Goal: Find specific fact: Find contact information

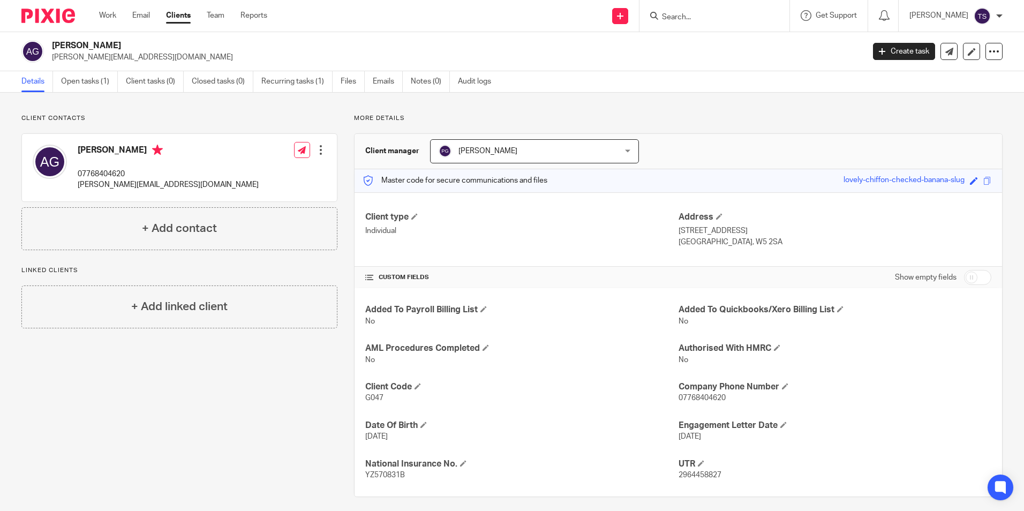
click at [733, 13] on input "Search" at bounding box center [709, 18] width 96 height 10
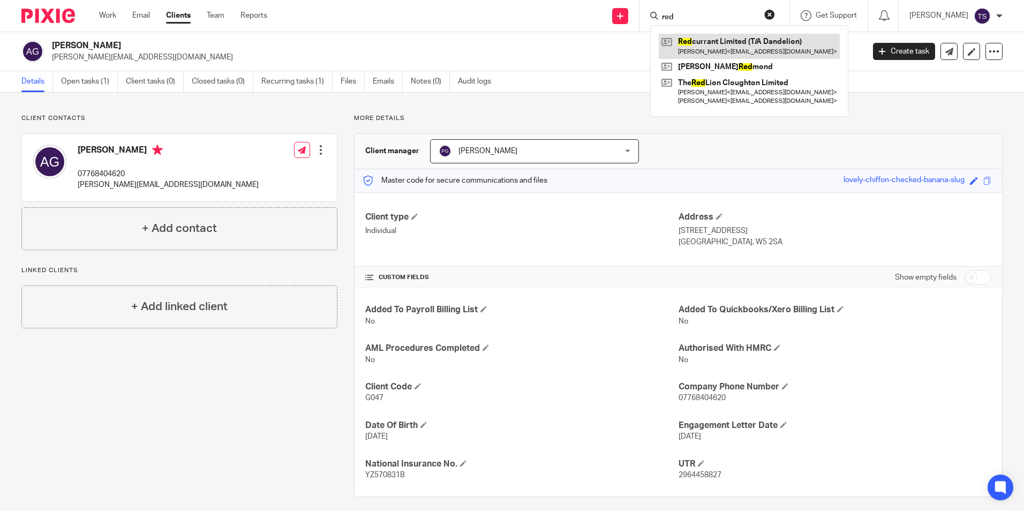
type input "red"
click at [750, 44] on link at bounding box center [749, 46] width 181 height 25
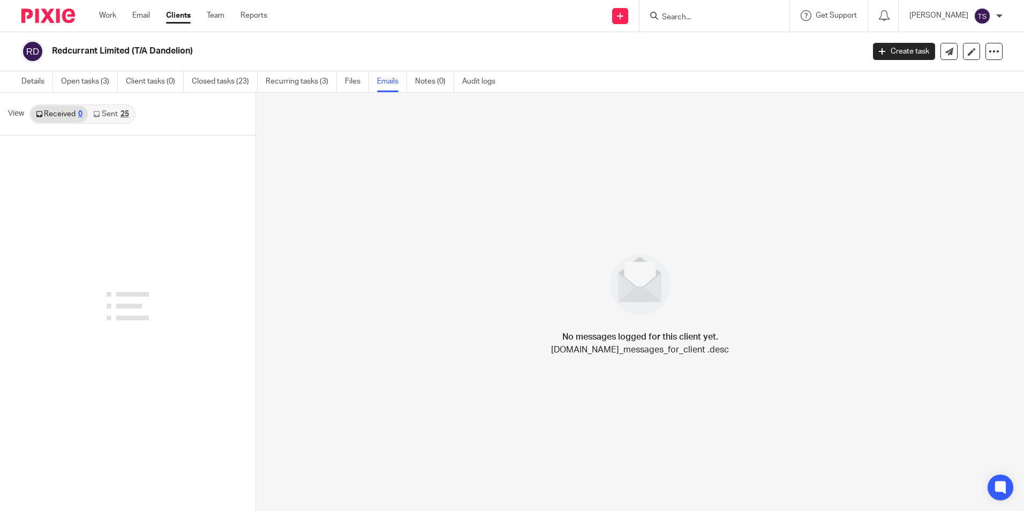
click at [107, 118] on link "Sent 25" at bounding box center [111, 114] width 46 height 17
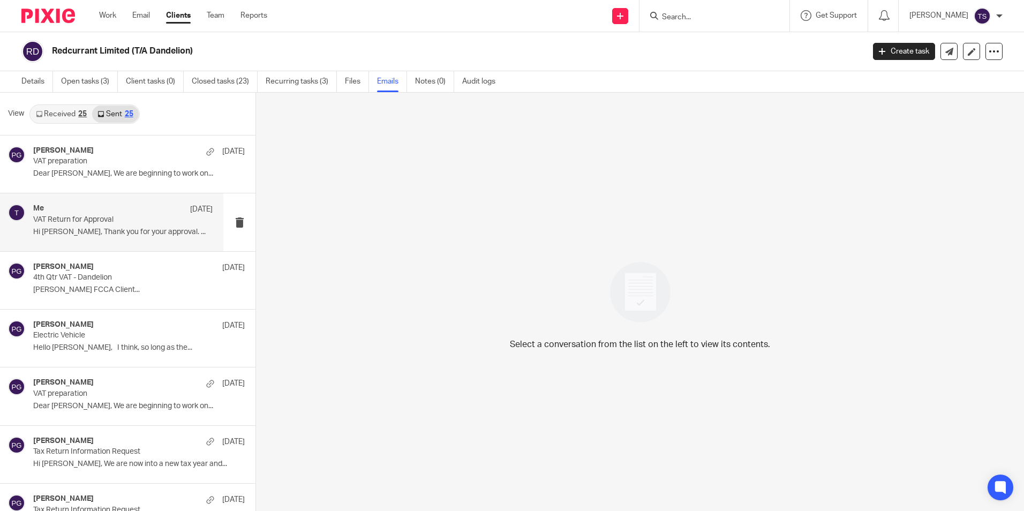
click at [126, 227] on div "Me 28 May VAT Return for Approval Hi Andrew, Thank you for your approval. ..." at bounding box center [122, 222] width 179 height 36
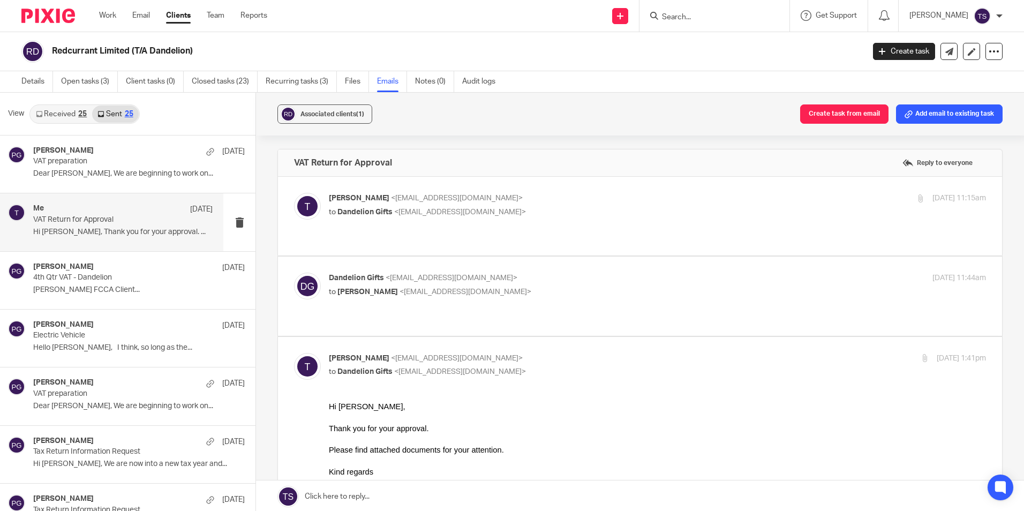
click at [505, 195] on p "Tian <tian@janddaccountants.co.uk>" at bounding box center [548, 198] width 438 height 11
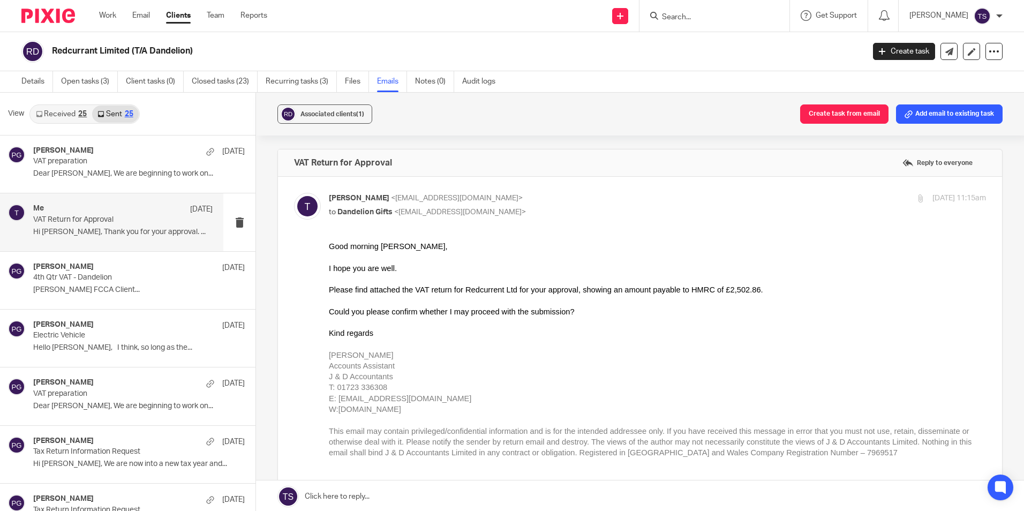
click at [499, 195] on p "Tian <tian@janddaccountants.co.uk>" at bounding box center [548, 198] width 438 height 11
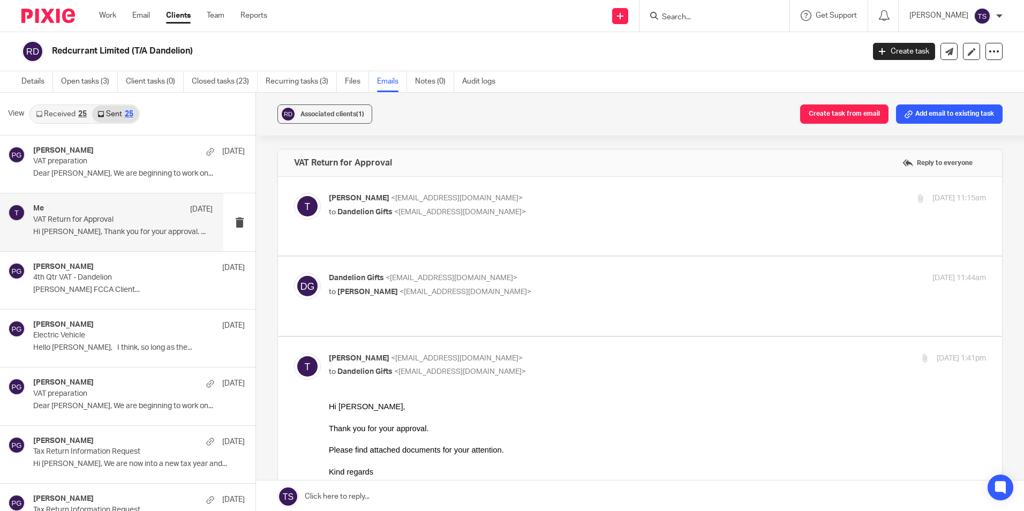
click at [479, 215] on span "<dandeliongifts@yahoo.co.uk>" at bounding box center [460, 211] width 132 height 7
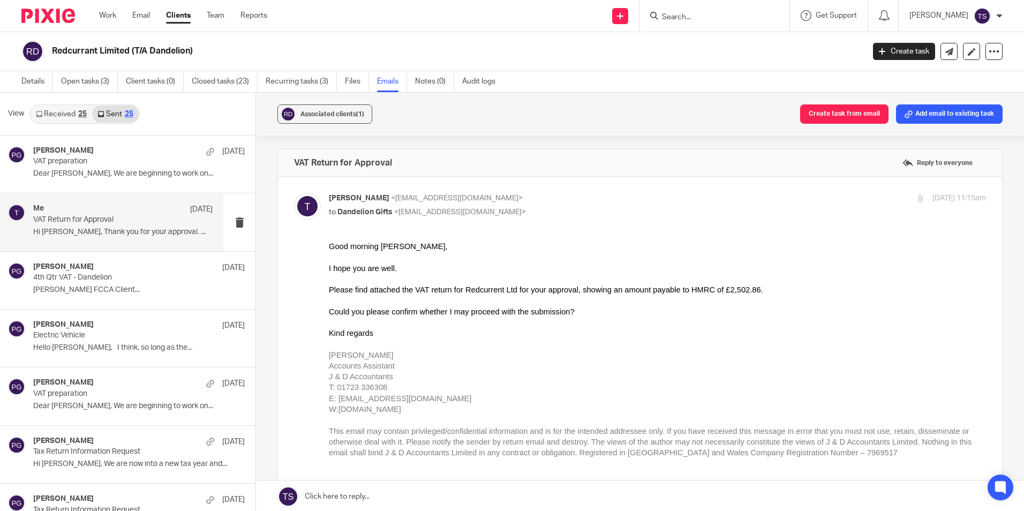
click at [490, 207] on p "to Dandelion Gifts <dandeliongifts@yahoo.co.uk>" at bounding box center [548, 212] width 438 height 11
checkbox input "false"
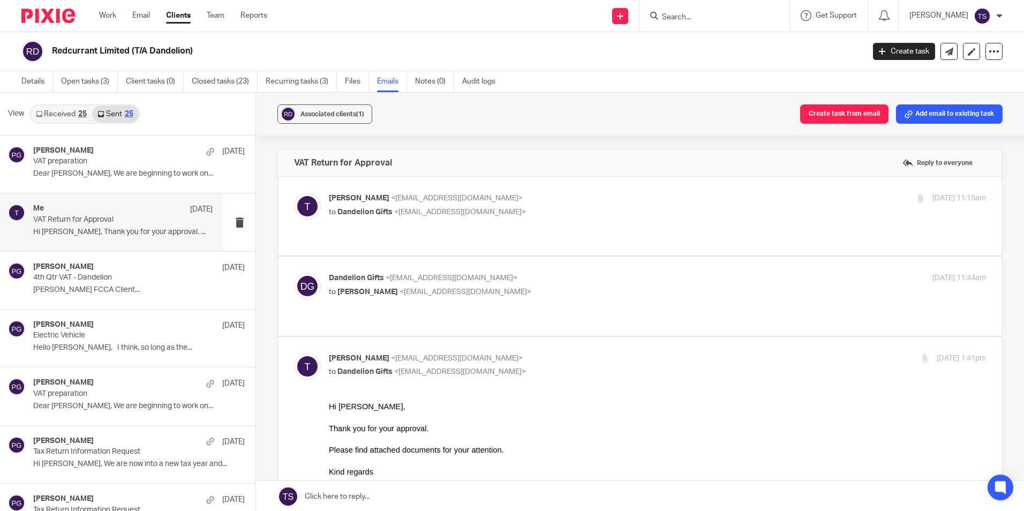
click at [459, 273] on div "Dandelion Gifts <dandeliongifts@yahoo.co.uk> to Tian <tian@janddaccountants.co.…" at bounding box center [548, 285] width 438 height 25
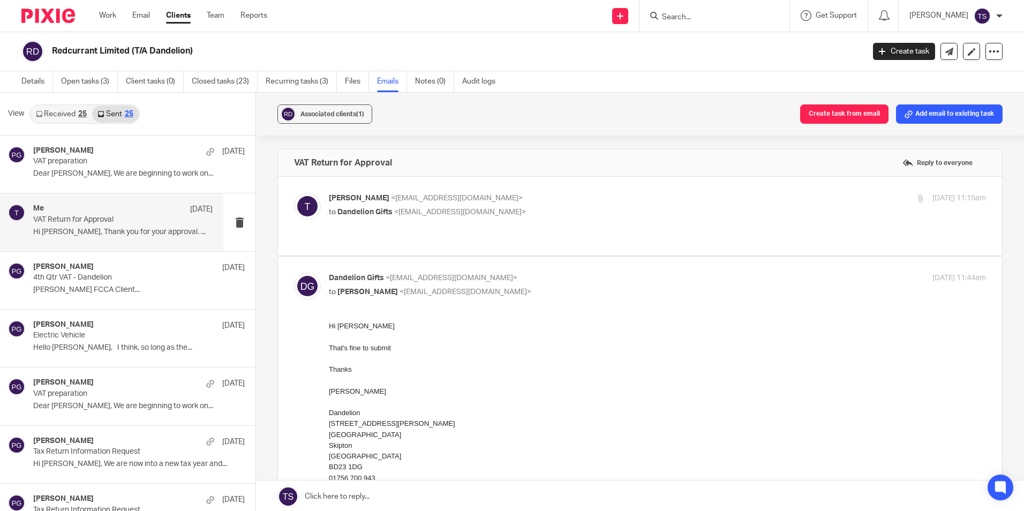
click at [487, 273] on p "Dandelion Gifts <dandeliongifts@yahoo.co.uk>" at bounding box center [548, 278] width 438 height 11
checkbox input "false"
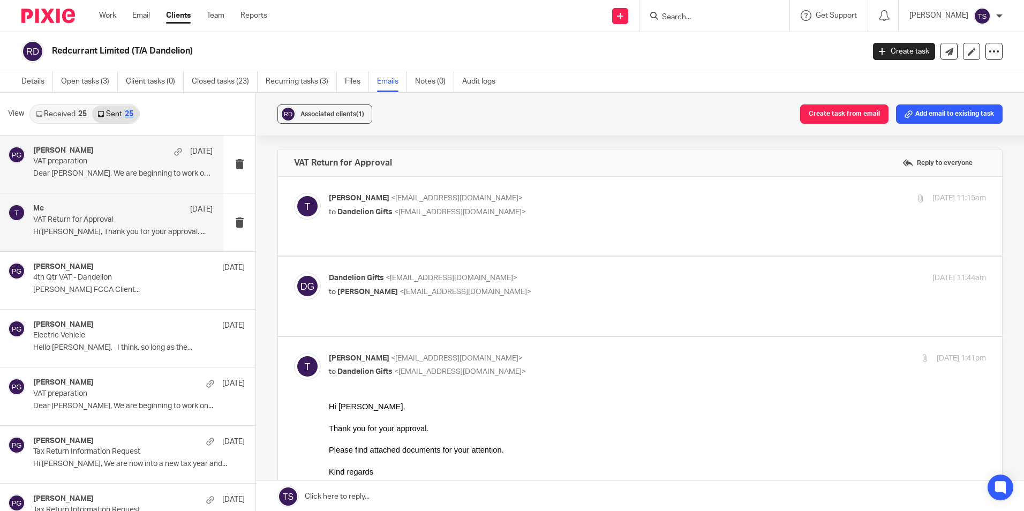
click at [91, 167] on div "Philip Green 7 Aug VAT preparation Dear Andrew, We are beginning to work on..." at bounding box center [122, 164] width 179 height 36
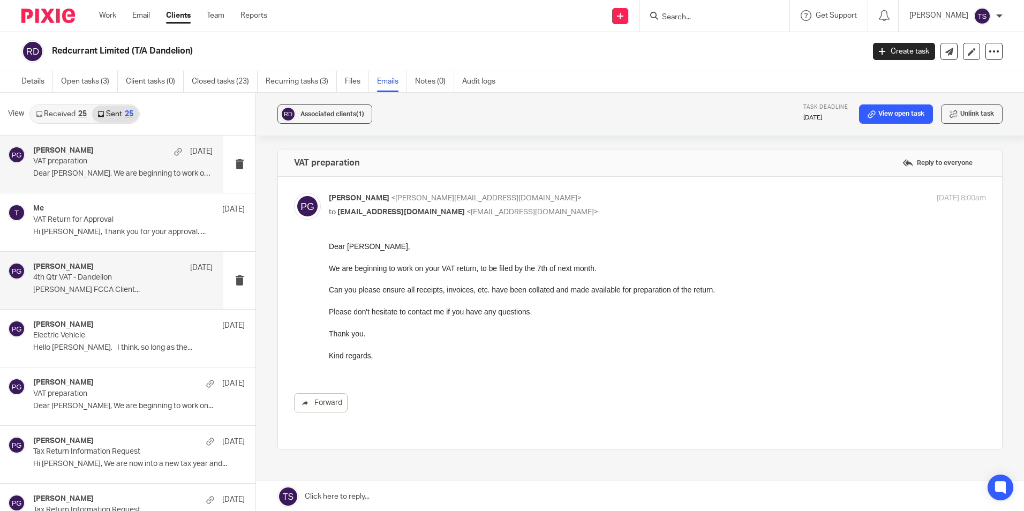
click at [122, 287] on p "[PERSON_NAME] FCCA Client..." at bounding box center [122, 289] width 179 height 9
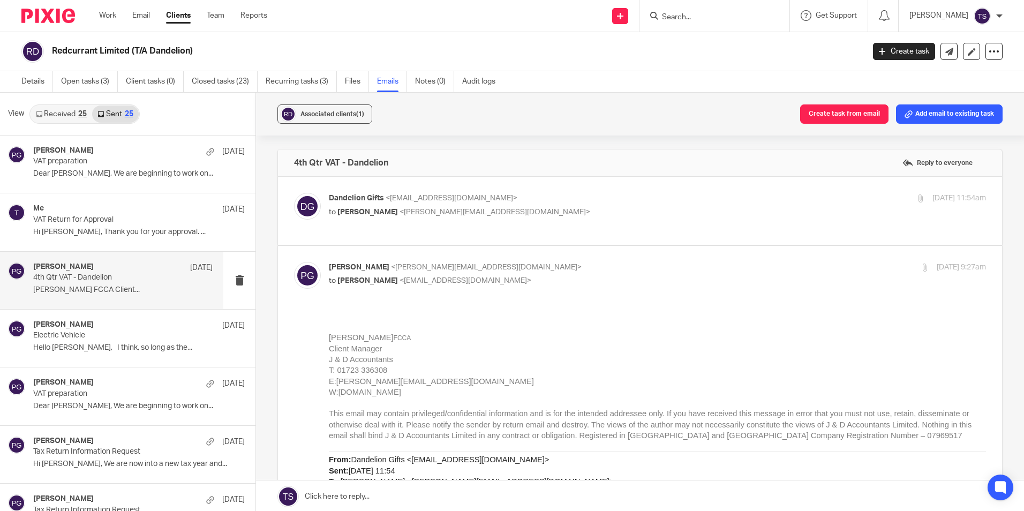
click at [523, 202] on p "Dandelion Gifts <dandeliongifts@yahoo.co.uk>" at bounding box center [548, 198] width 438 height 11
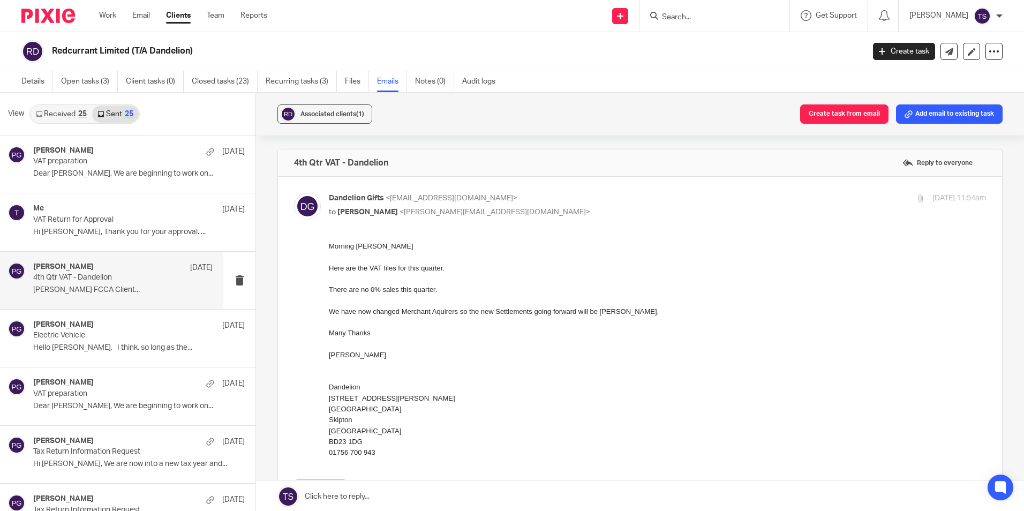
click at [523, 203] on p "Dandelion Gifts <dandeliongifts@yahoo.co.uk>" at bounding box center [548, 198] width 438 height 11
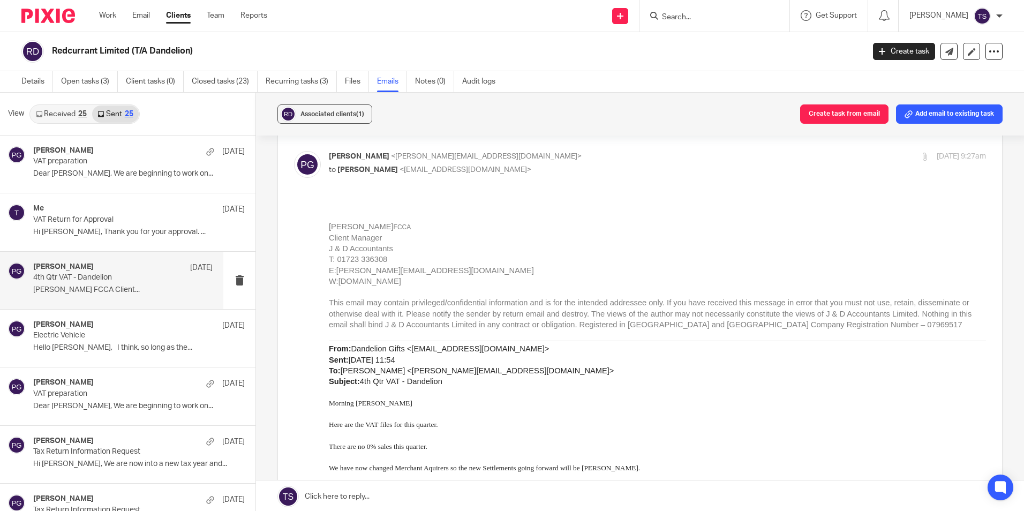
scroll to position [54, 0]
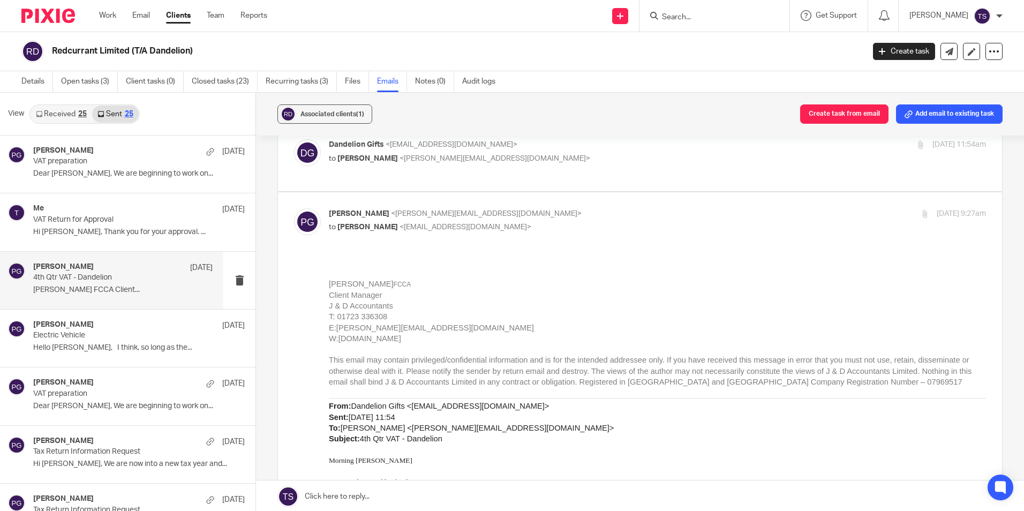
click at [485, 147] on span "<dandeliongifts@yahoo.co.uk>" at bounding box center [452, 144] width 132 height 7
checkbox input "true"
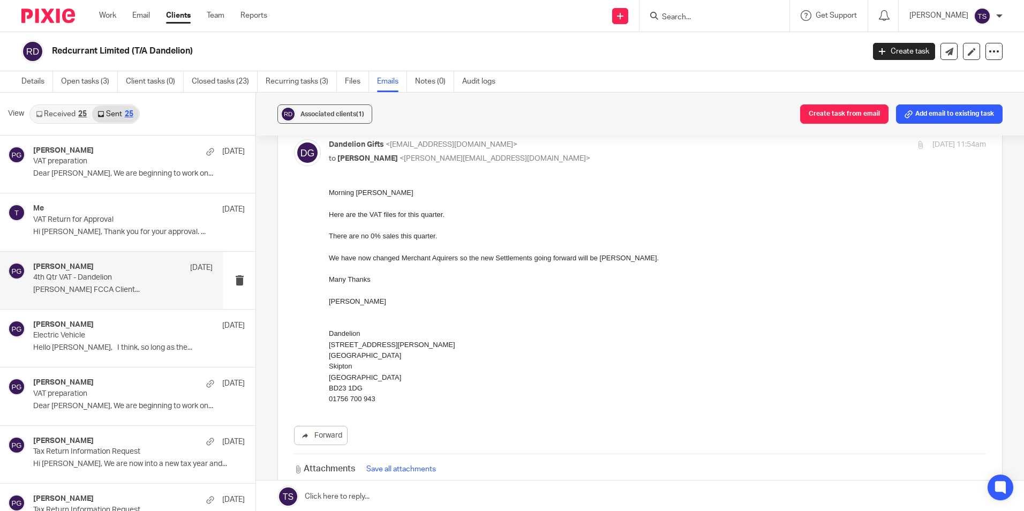
scroll to position [0, 0]
click at [107, 205] on div "Me 28 May" at bounding box center [122, 209] width 179 height 11
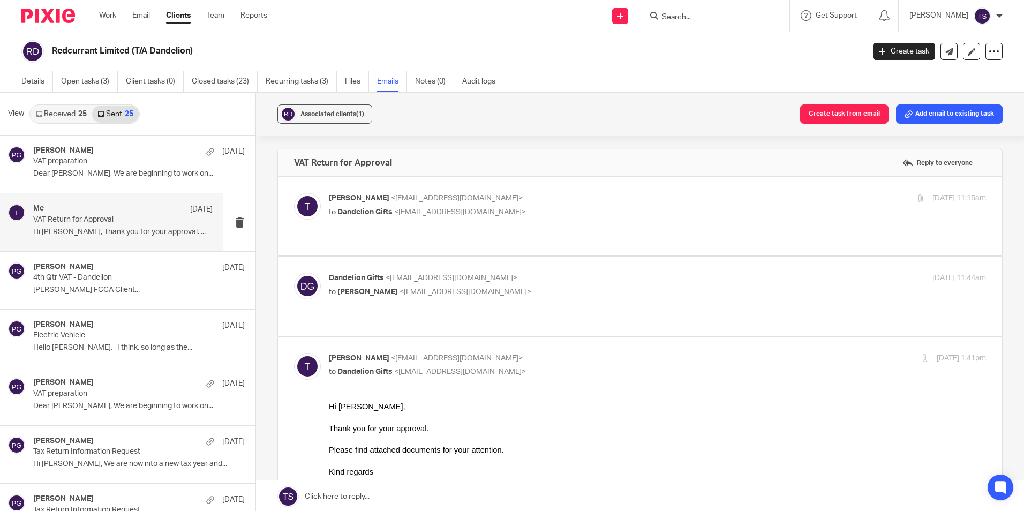
click at [488, 201] on p "Tian <tian@janddaccountants.co.uk>" at bounding box center [548, 198] width 438 height 11
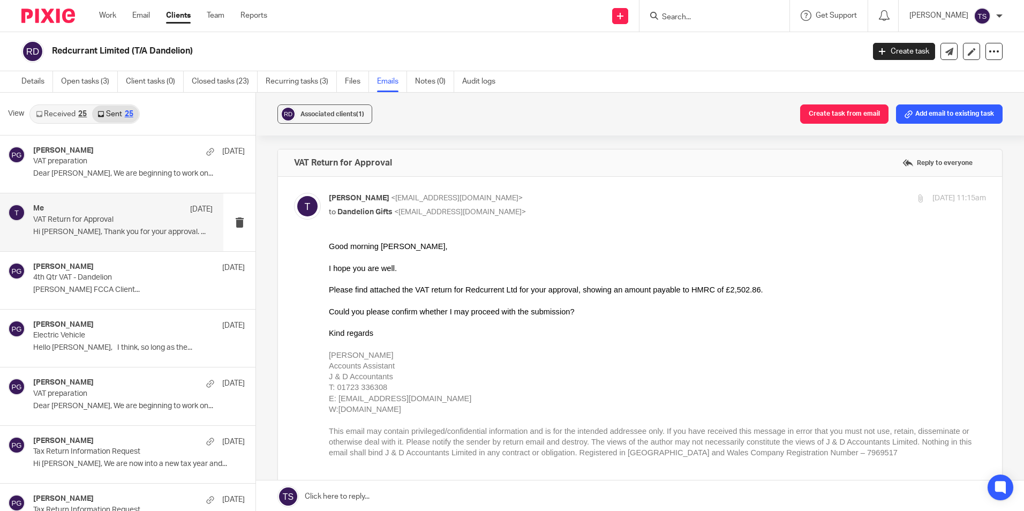
click at [503, 199] on p "Tian <tian@janddaccountants.co.uk>" at bounding box center [548, 198] width 438 height 11
checkbox input "false"
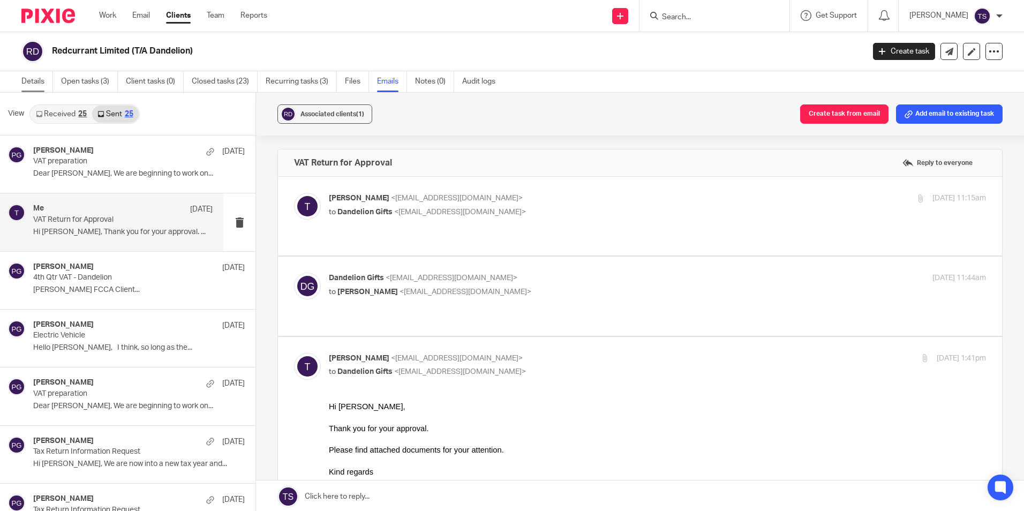
click at [41, 82] on link "Details" at bounding box center [37, 81] width 32 height 21
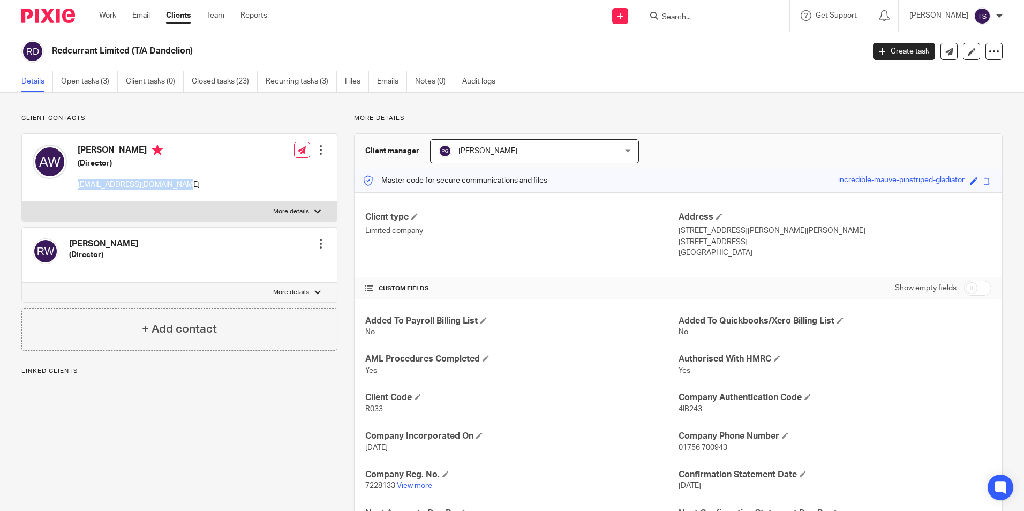
drag, startPoint x: 79, startPoint y: 184, endPoint x: 172, endPoint y: 186, distance: 93.2
click at [172, 186] on p "[EMAIL_ADDRESS][DOMAIN_NAME]" at bounding box center [139, 184] width 122 height 11
copy p "[EMAIL_ADDRESS][DOMAIN_NAME]"
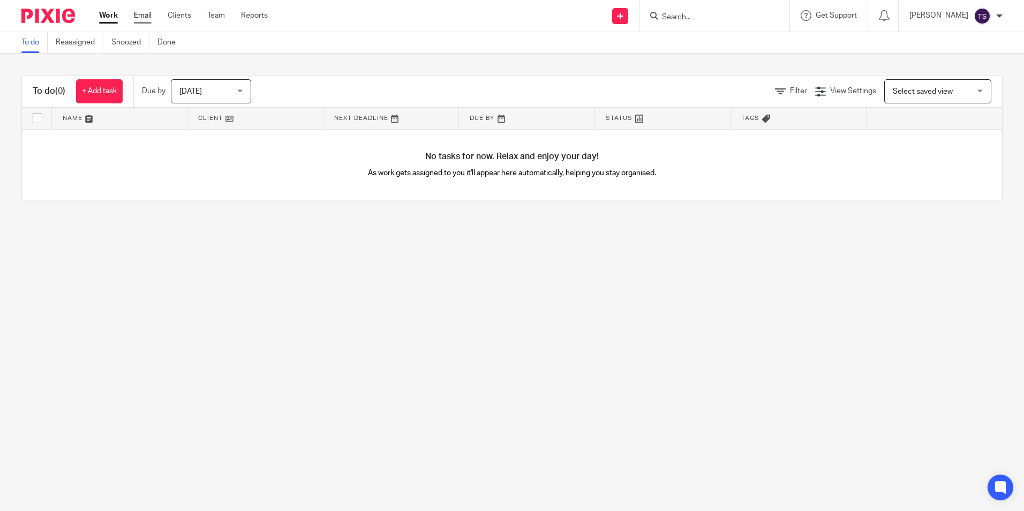
click at [137, 18] on link "Email" at bounding box center [143, 15] width 18 height 11
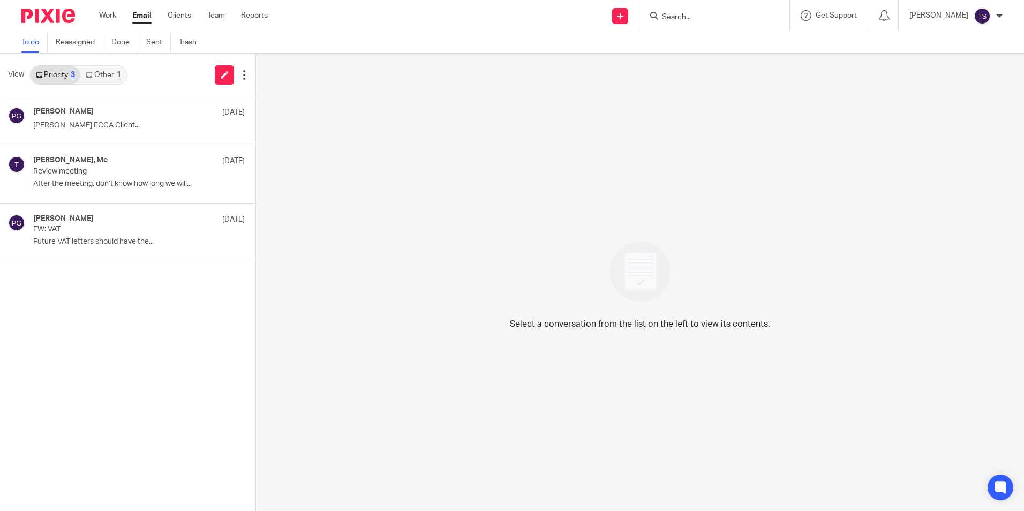
click at [108, 80] on link "Other 1" at bounding box center [103, 74] width 46 height 17
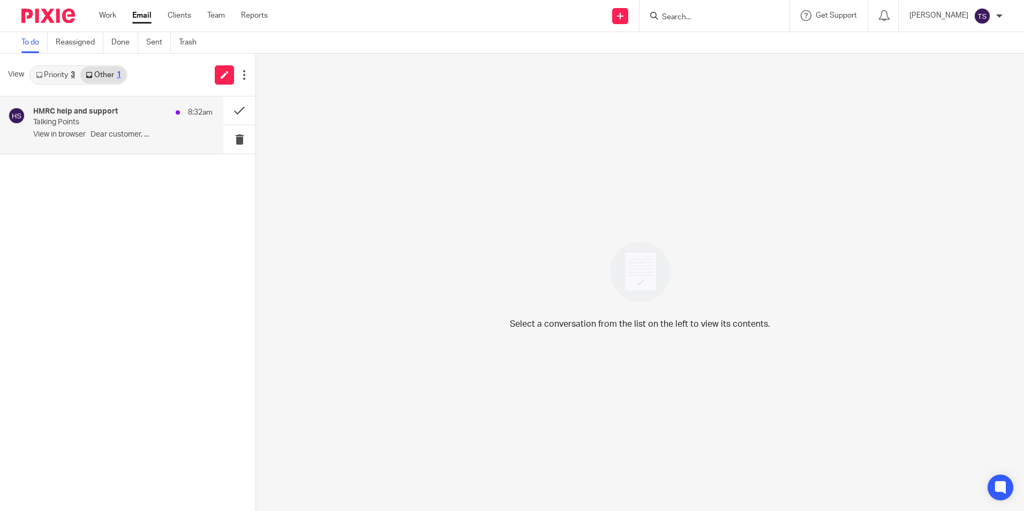
click at [101, 108] on h4 "HMRC help and support" at bounding box center [75, 111] width 85 height 9
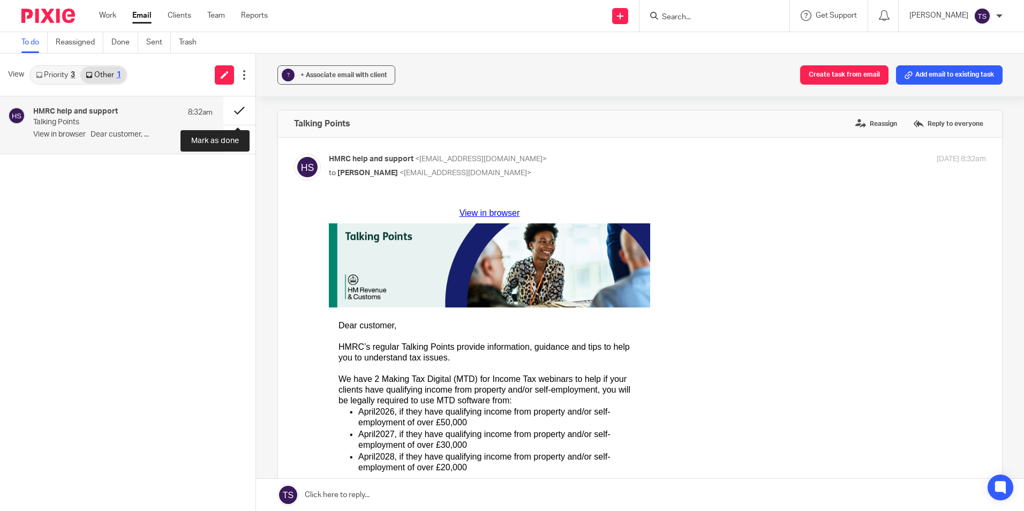
click at [229, 106] on button at bounding box center [239, 110] width 32 height 28
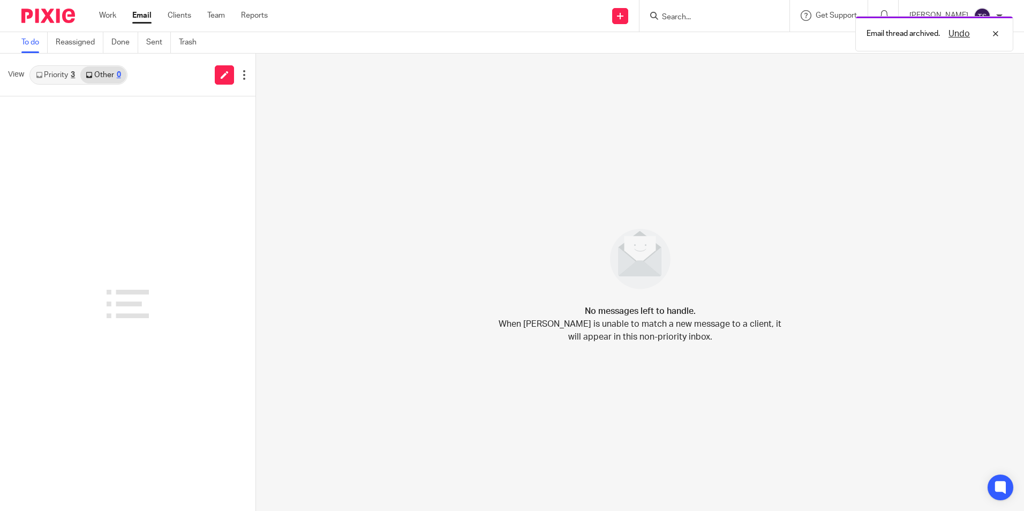
click at [49, 74] on link "Priority 3" at bounding box center [56, 74] width 50 height 17
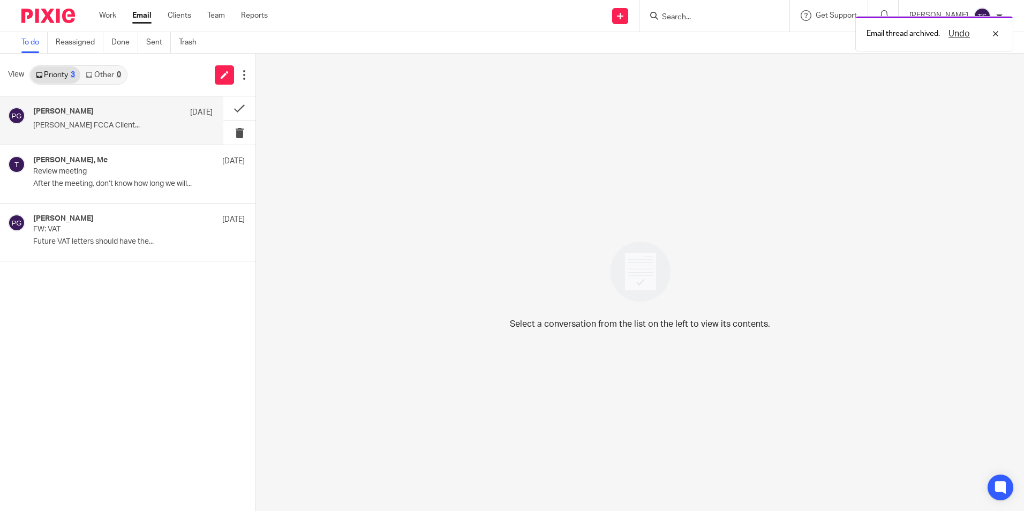
click at [86, 107] on div "[PERSON_NAME] [DATE] [PERSON_NAME] FCCA Client..." at bounding box center [111, 120] width 223 height 48
